Goal: Information Seeking & Learning: Understand process/instructions

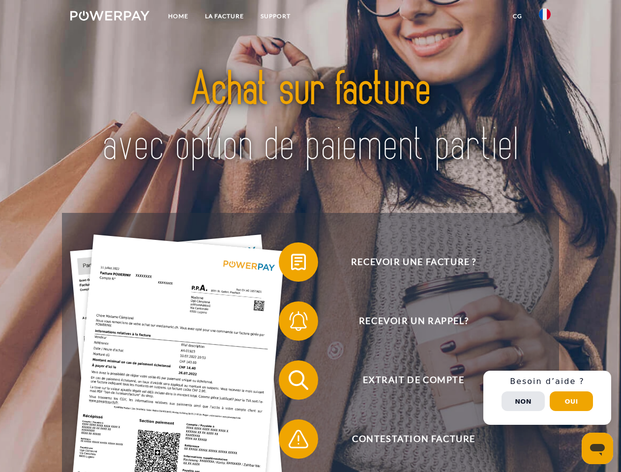
click at [110, 17] on img at bounding box center [109, 16] width 79 height 10
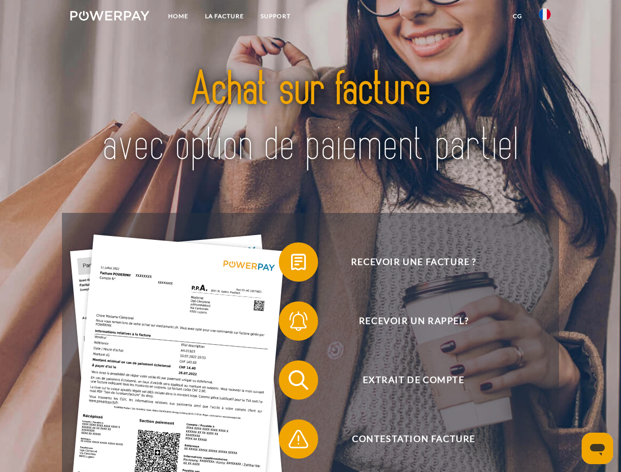
click at [545, 17] on img at bounding box center [545, 14] width 12 height 12
click at [518, 16] on link "CG" at bounding box center [518, 16] width 26 height 18
click at [291, 264] on span at bounding box center [283, 262] width 49 height 49
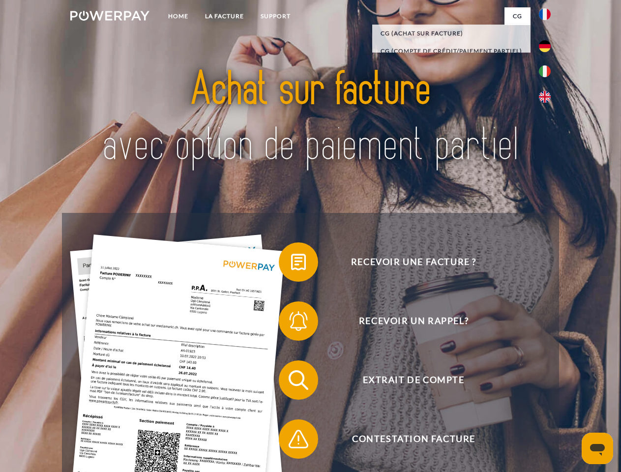
click at [291, 323] on div "Recevoir une facture ? Recevoir un rappel? Extrait de compte retour" at bounding box center [310, 410] width 497 height 394
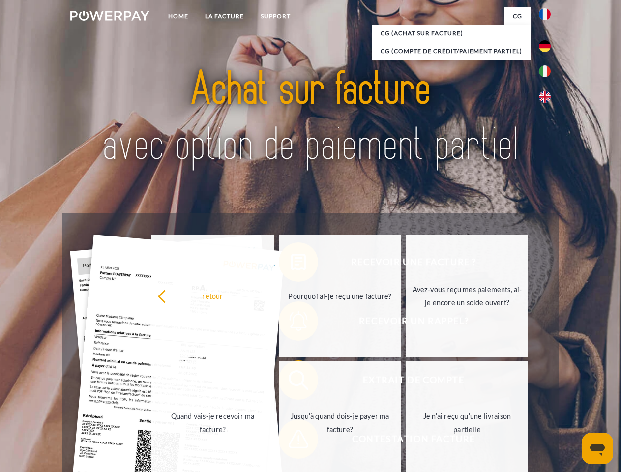
click at [291, 382] on link "Jusqu'à quand dois-je payer ma facture?" at bounding box center [340, 423] width 123 height 123
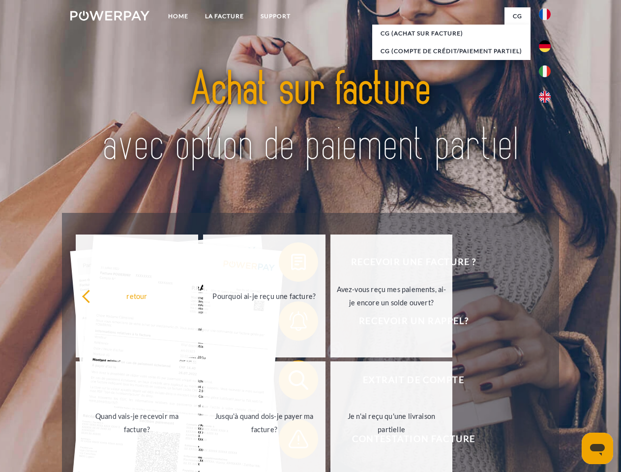
click at [291, 441] on span at bounding box center [283, 439] width 49 height 49
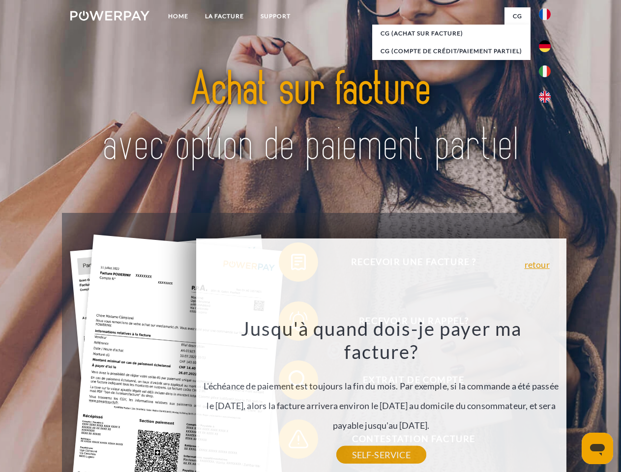
click at [548, 398] on div "Recevoir une facture ? Recevoir un rappel? Extrait de compte retour" at bounding box center [310, 410] width 497 height 394
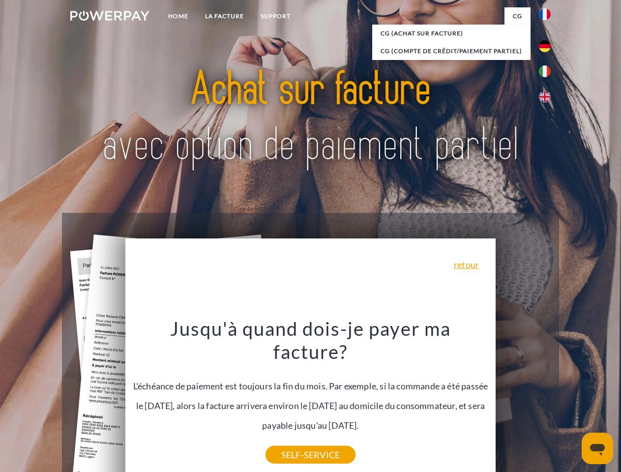
click at [523, 400] on span "Extrait de compte" at bounding box center [413, 380] width 241 height 39
click at [572, 401] on header "Home LA FACTURE Support" at bounding box center [310, 339] width 621 height 679
